Goal: Information Seeking & Learning: Understand process/instructions

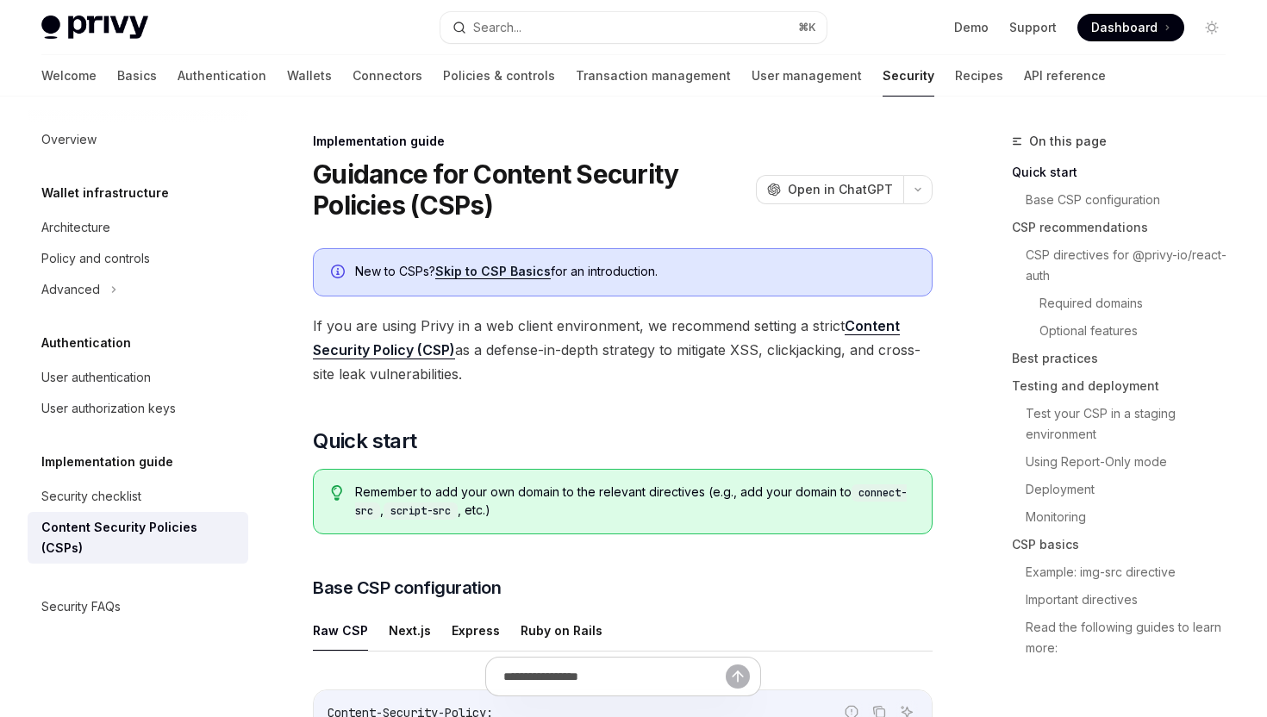
drag, startPoint x: 483, startPoint y: 381, endPoint x: 271, endPoint y: 329, distance: 218.5
click at [496, 372] on span "If you are using Privy in a web client environment, we recommend setting a stri…" at bounding box center [623, 350] width 620 height 72
drag, startPoint x: 476, startPoint y: 378, endPoint x: 317, endPoint y: 333, distance: 164.9
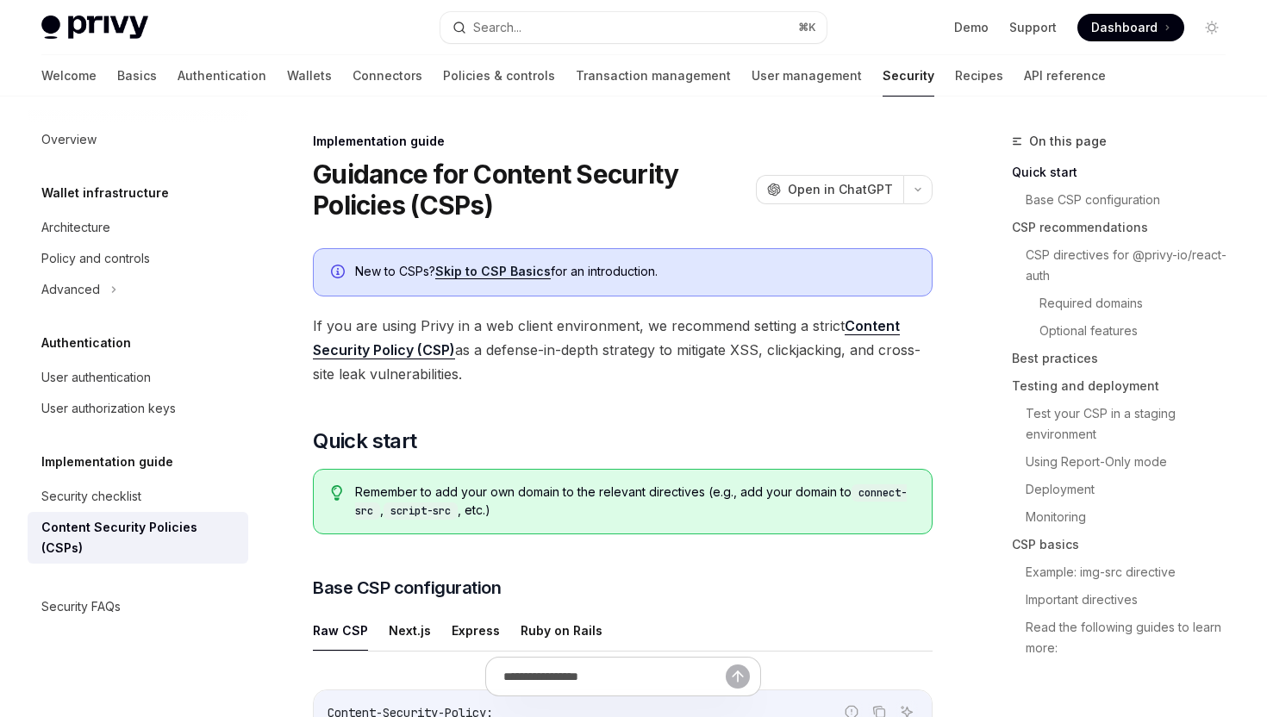
click at [512, 366] on span "If you are using Privy in a web client environment, we recommend setting a stri…" at bounding box center [623, 350] width 620 height 72
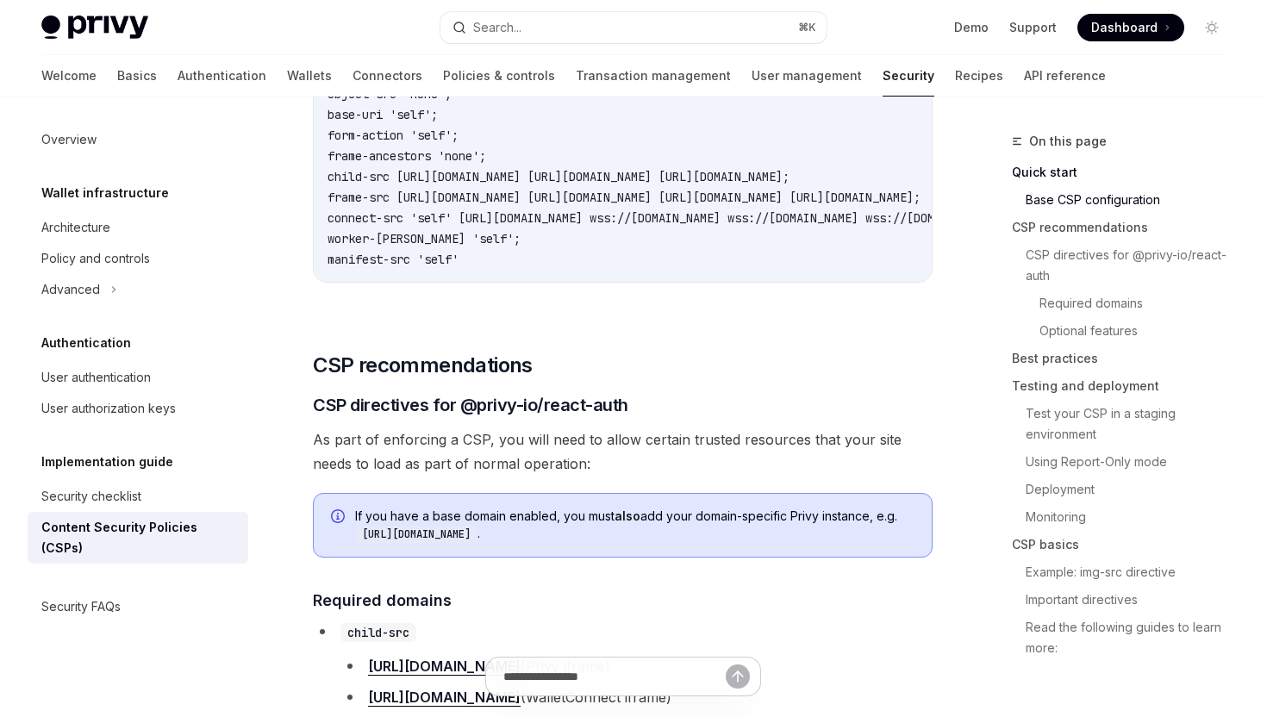
scroll to position [1096, 0]
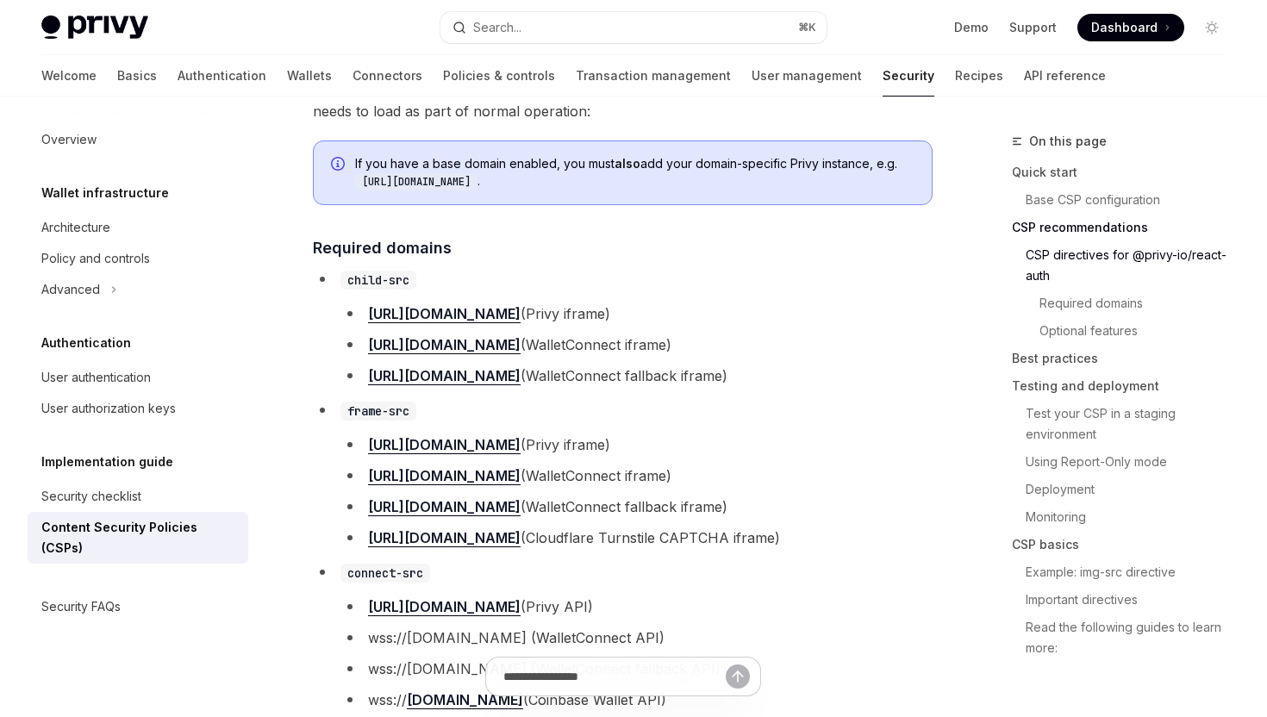
click at [774, 479] on li "[URL][DOMAIN_NAME] (WalletConnect iframe)" at bounding box center [637, 476] width 592 height 24
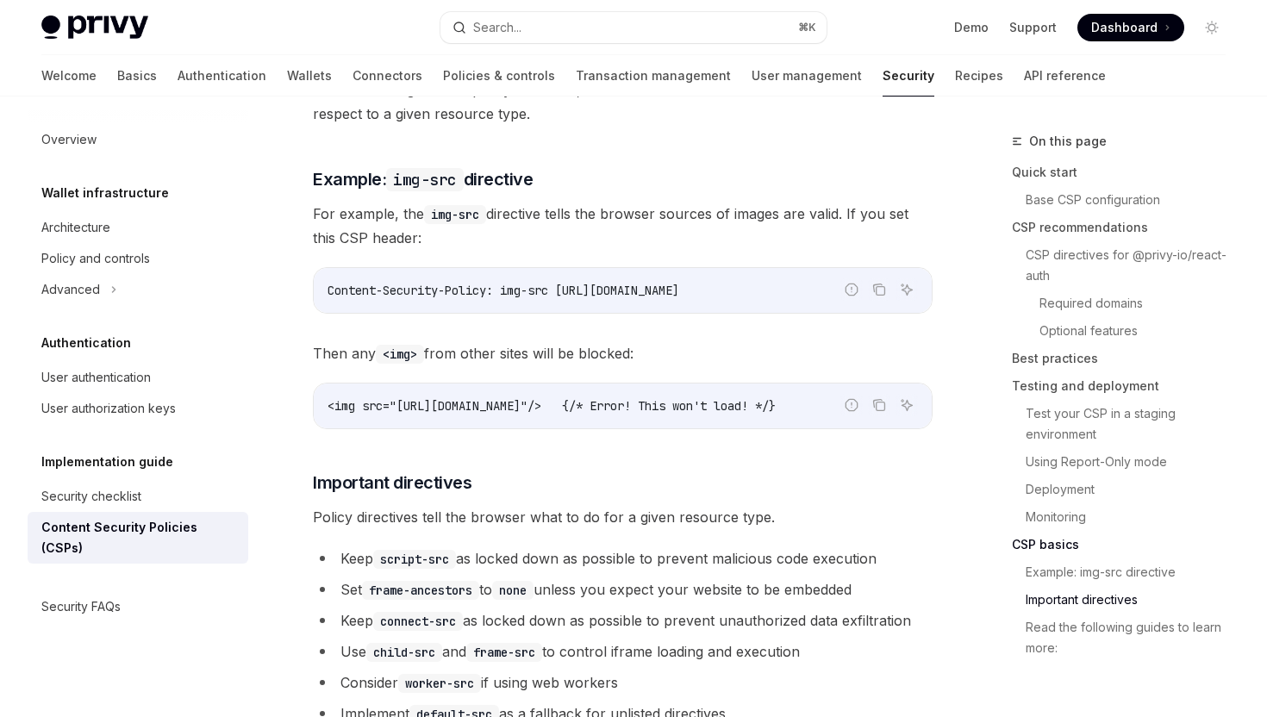
scroll to position [4359, 0]
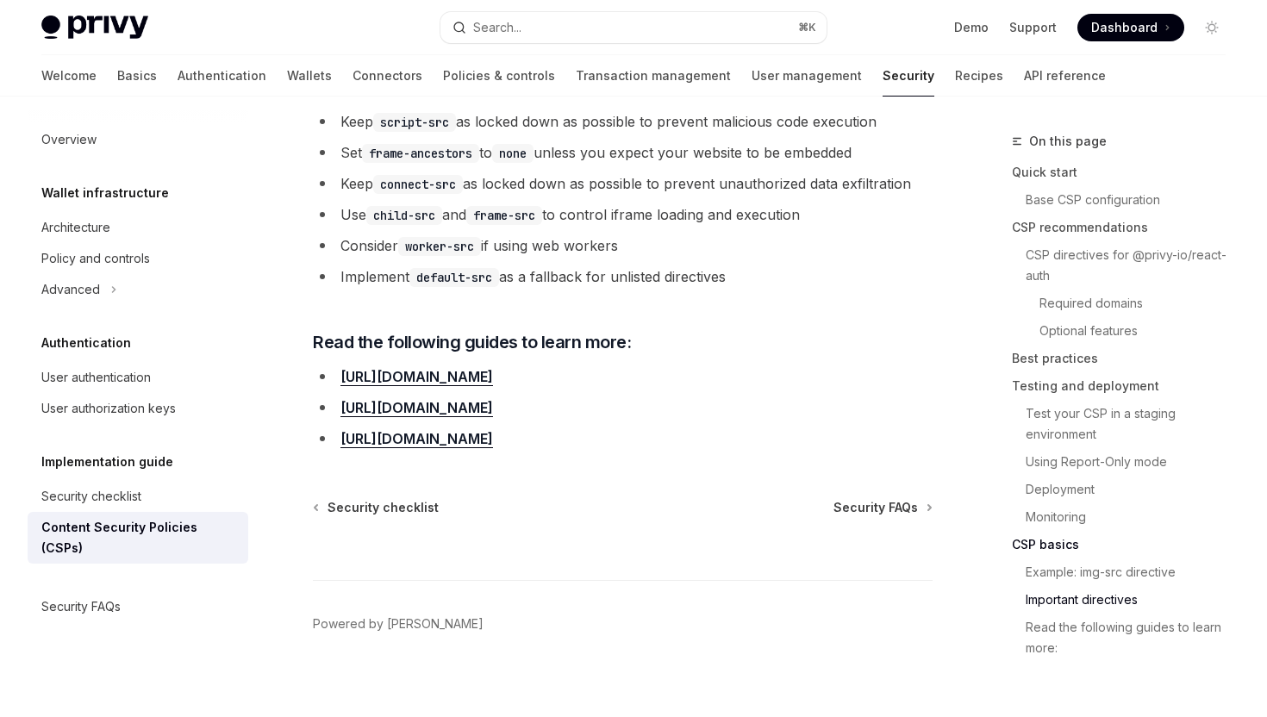
click at [493, 431] on link "[URL][DOMAIN_NAME]" at bounding box center [417, 439] width 153 height 18
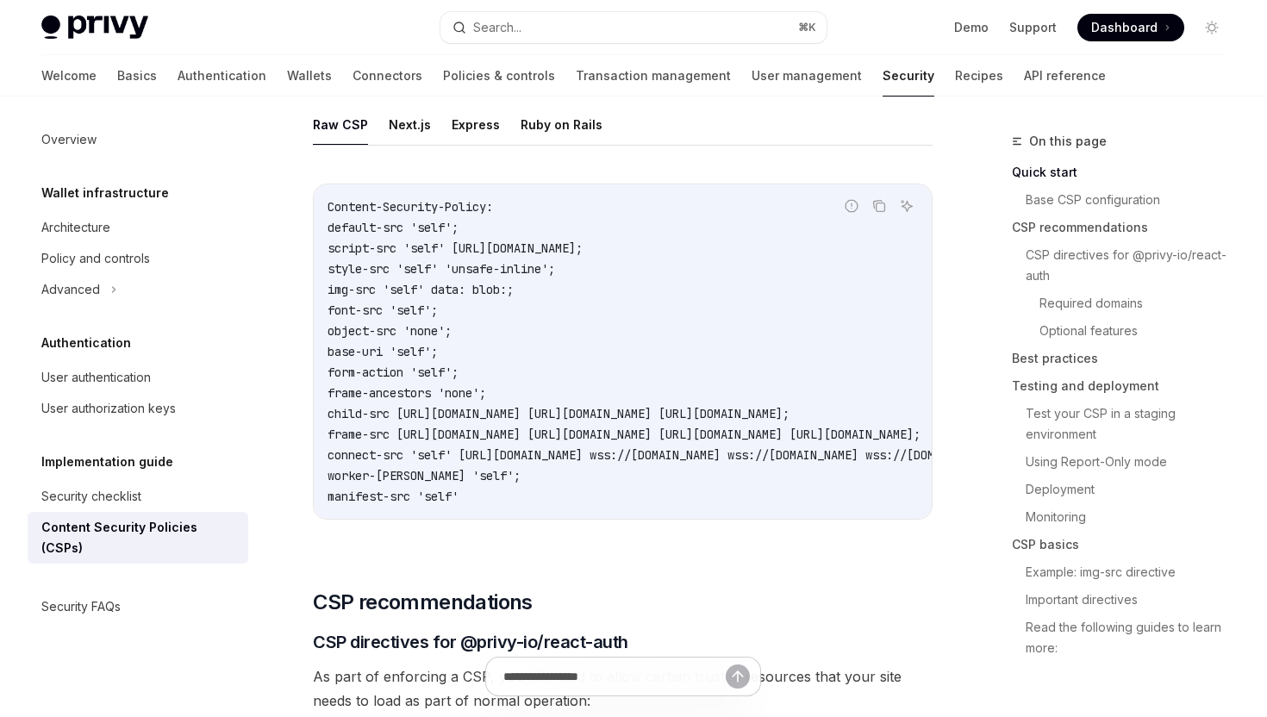
scroll to position [0, 0]
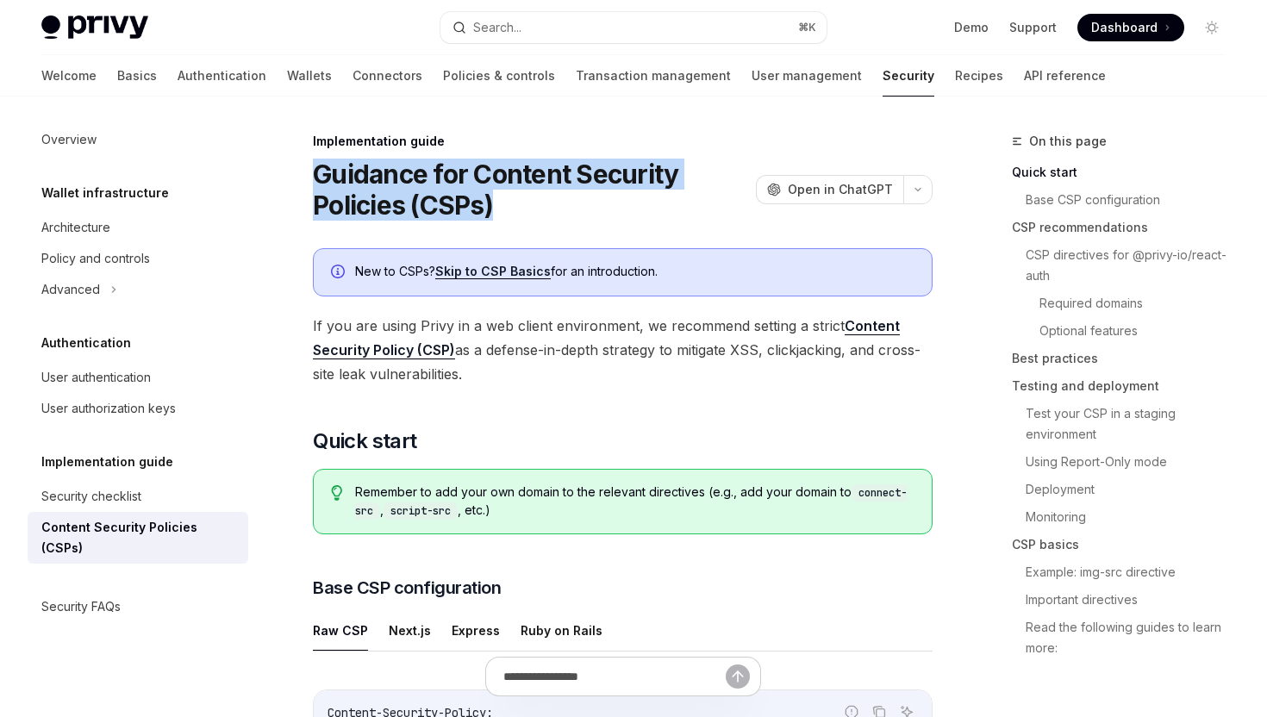
drag, startPoint x: 506, startPoint y: 199, endPoint x: 301, endPoint y: 171, distance: 207.2
click at [316, 175] on h1 "Guidance for Content Security Policies (CSPs)" at bounding box center [531, 190] width 436 height 62
drag, startPoint x: 347, startPoint y: 172, endPoint x: 516, endPoint y: 197, distance: 170.8
click at [516, 197] on h1 "Guidance for Content Security Policies (CSPs)" at bounding box center [531, 190] width 436 height 62
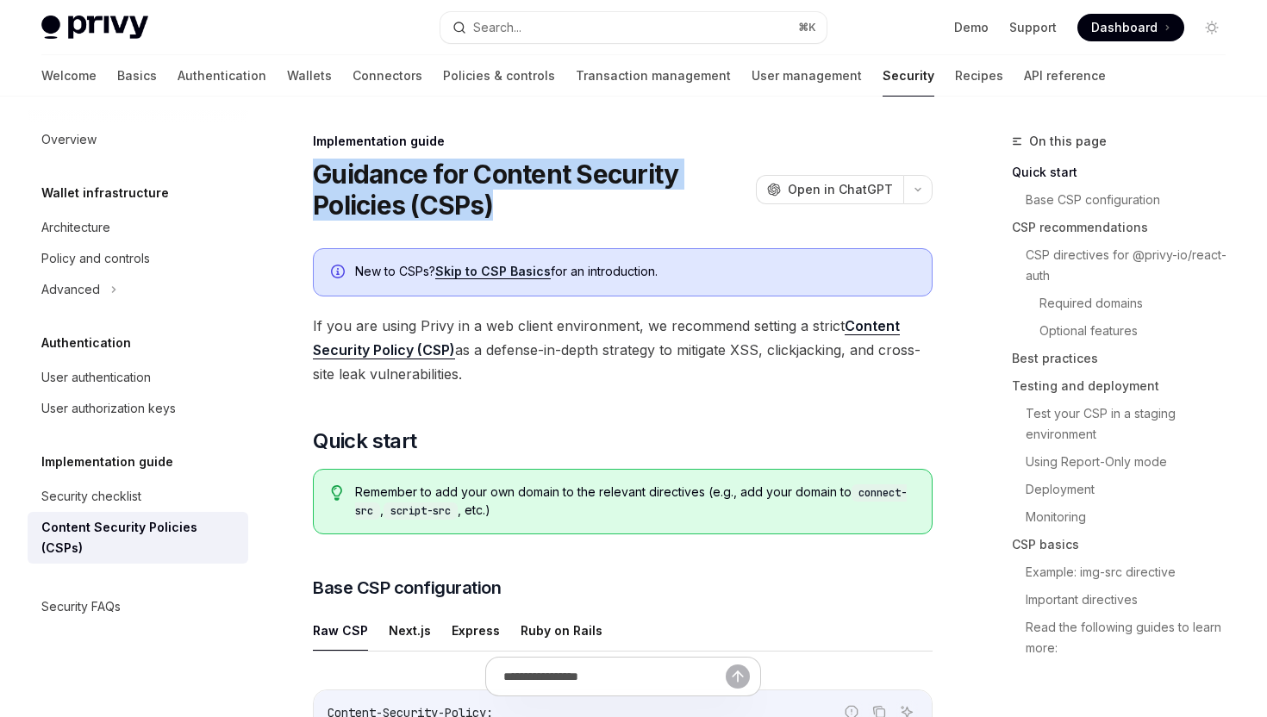
click at [516, 197] on h1 "Guidance for Content Security Policies (CSPs)" at bounding box center [531, 190] width 436 height 62
drag, startPoint x: 513, startPoint y: 201, endPoint x: 312, endPoint y: 179, distance: 202.1
drag, startPoint x: 335, startPoint y: 177, endPoint x: 534, endPoint y: 203, distance: 200.1
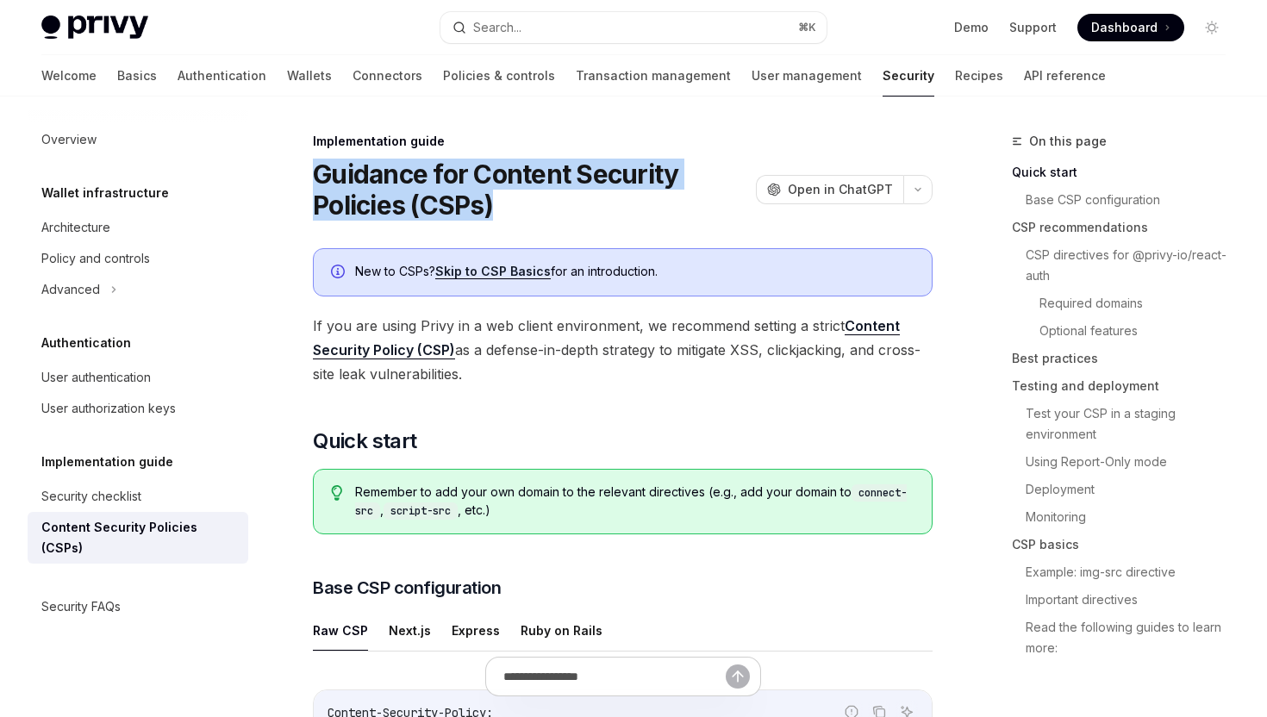
click at [534, 203] on h1 "Guidance for Content Security Policies (CSPs)" at bounding box center [531, 190] width 436 height 62
drag, startPoint x: 530, startPoint y: 205, endPoint x: 309, endPoint y: 177, distance: 223.4
click at [313, 178] on h1 "Guidance for Content Security Policies (CSPs)" at bounding box center [531, 190] width 436 height 62
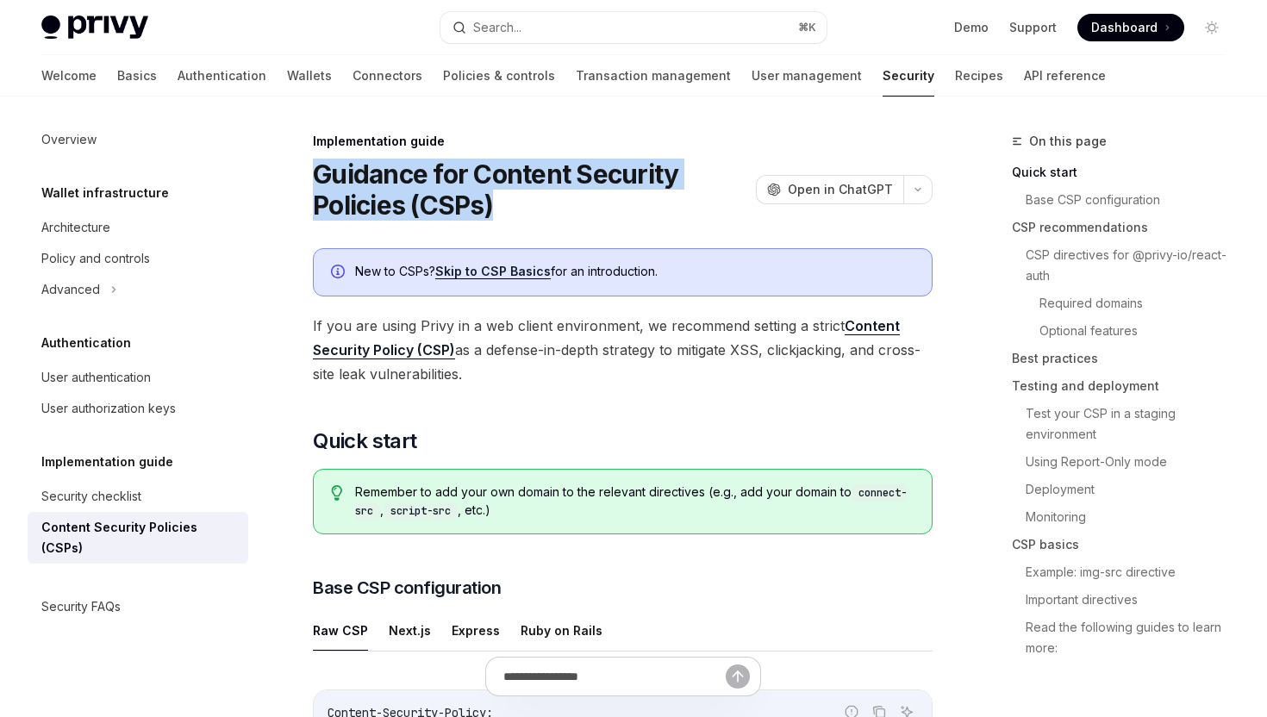
drag, startPoint x: 347, startPoint y: 178, endPoint x: 528, endPoint y: 205, distance: 182.3
click at [528, 205] on h1 "Guidance for Content Security Policies (CSPs)" at bounding box center [531, 190] width 436 height 62
drag, startPoint x: 520, startPoint y: 206, endPoint x: 310, endPoint y: 179, distance: 211.2
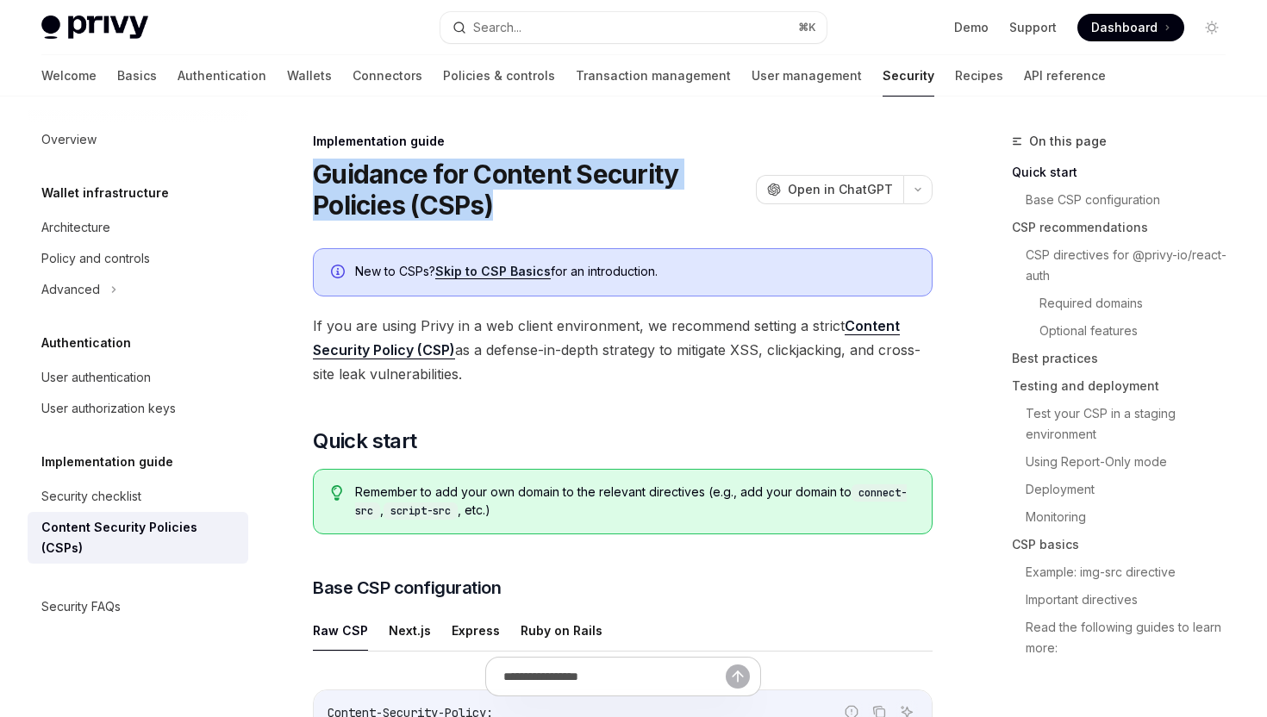
drag, startPoint x: 318, startPoint y: 172, endPoint x: 535, endPoint y: 204, distance: 219.7
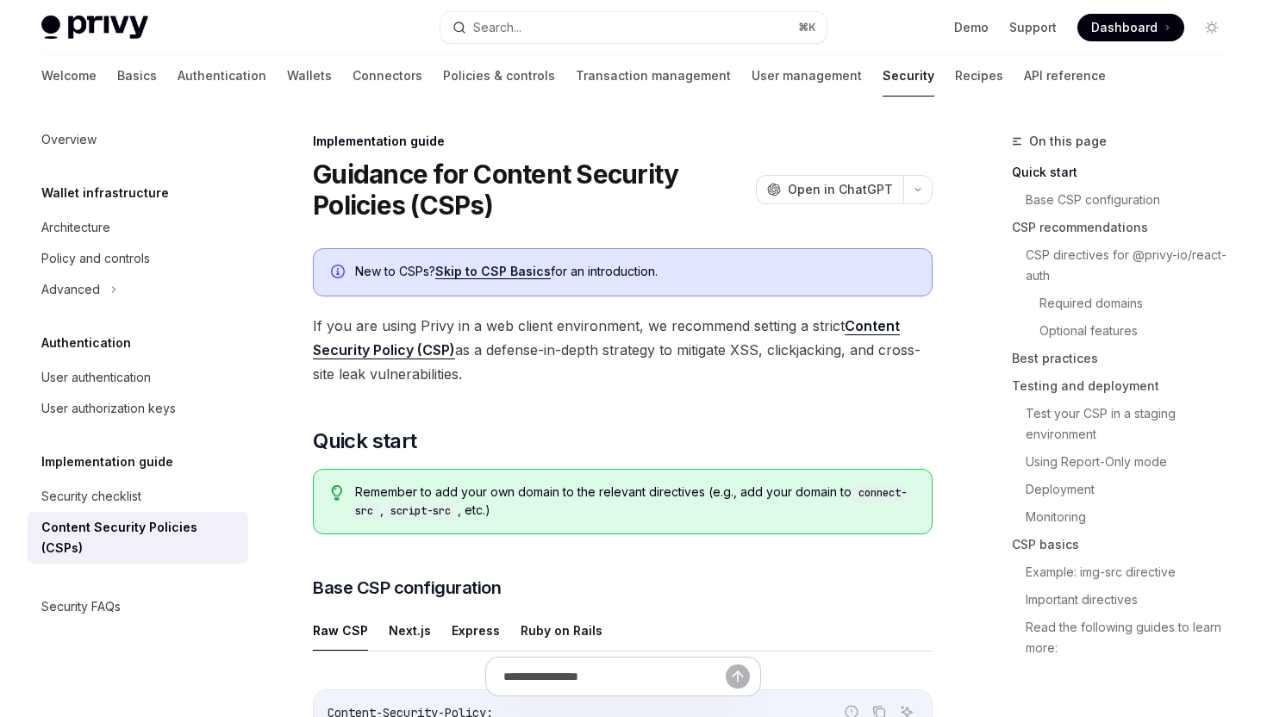
click at [535, 204] on h1 "Guidance for Content Security Policies (CSPs)" at bounding box center [531, 190] width 436 height 62
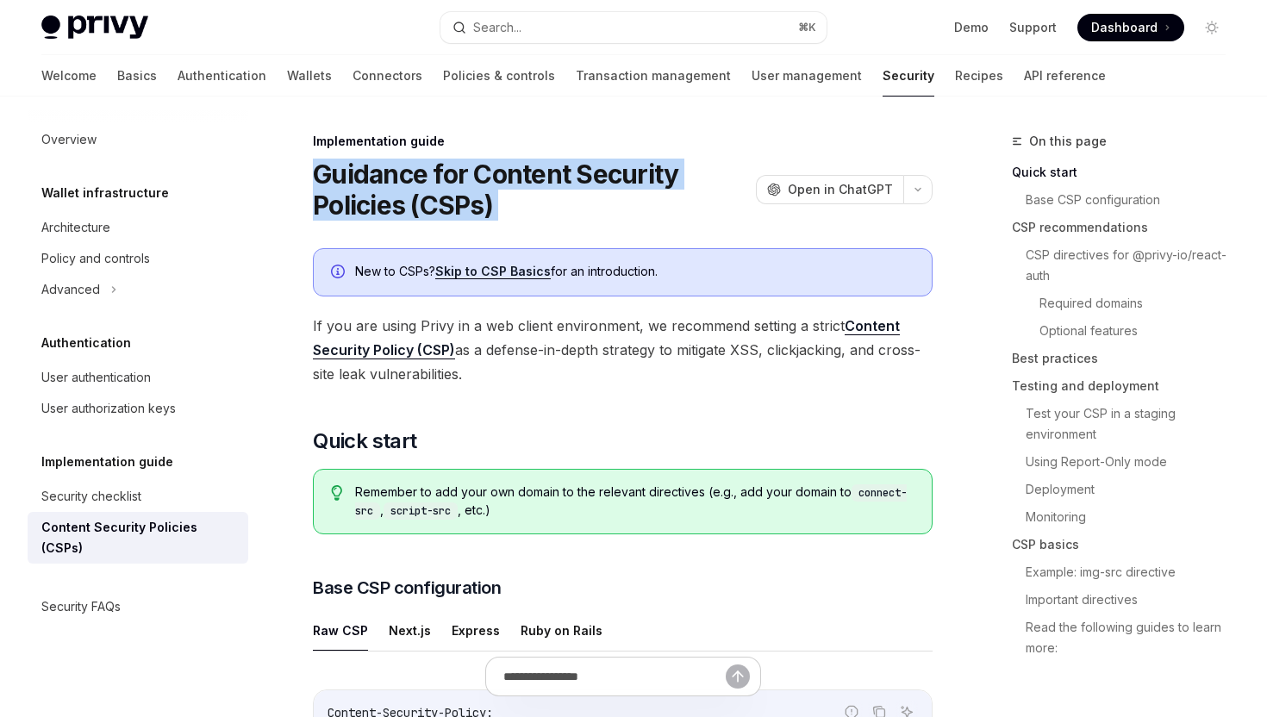
drag, startPoint x: 535, startPoint y: 204, endPoint x: 284, endPoint y: 178, distance: 253.2
click at [333, 178] on h1 "Guidance for Content Security Policies (CSPs)" at bounding box center [531, 190] width 436 height 62
drag, startPoint x: 307, startPoint y: 171, endPoint x: 516, endPoint y: 198, distance: 211.3
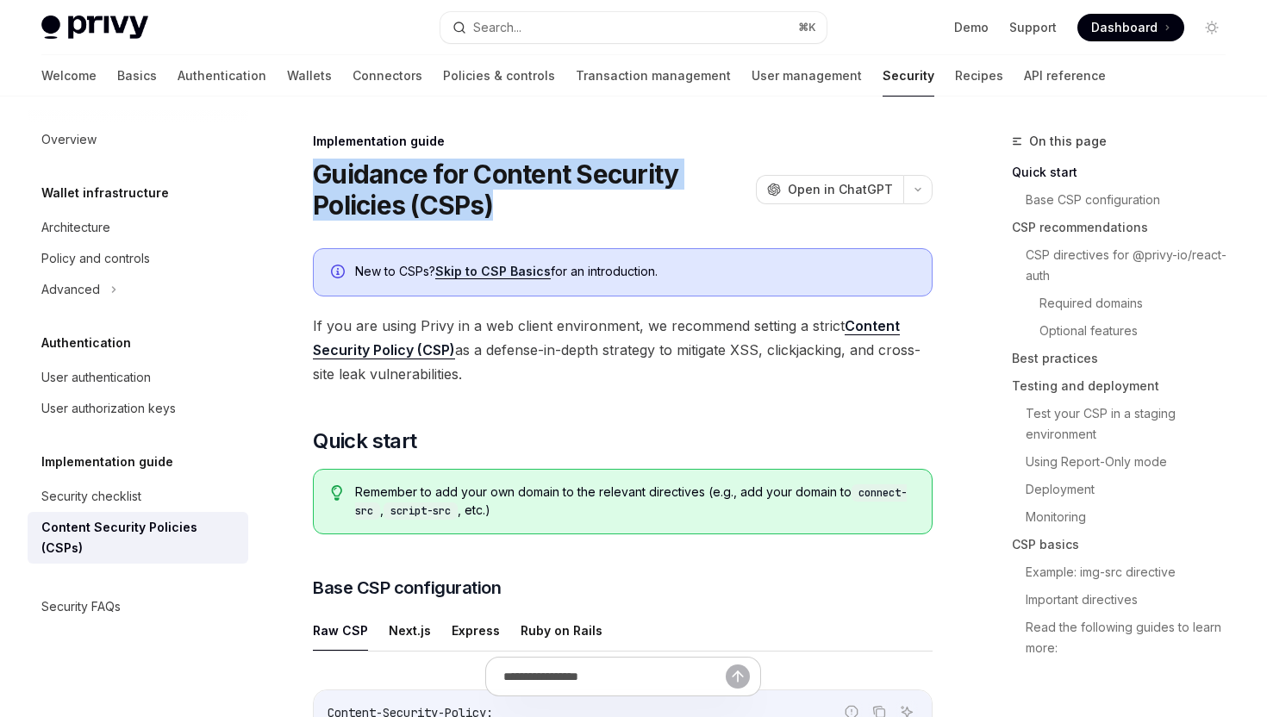
click at [516, 198] on h1 "Guidance for Content Security Policies (CSPs)" at bounding box center [531, 190] width 436 height 62
drag, startPoint x: 516, startPoint y: 201, endPoint x: 312, endPoint y: 187, distance: 204.0
click at [372, 190] on h1 "Guidance for Content Security Policies (CSPs)" at bounding box center [531, 190] width 436 height 62
